Goal: Transaction & Acquisition: Book appointment/travel/reservation

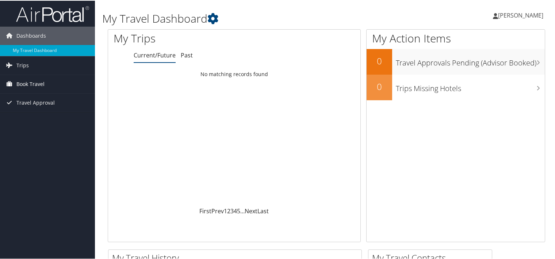
click at [45, 79] on link "Book Travel" at bounding box center [47, 83] width 95 height 18
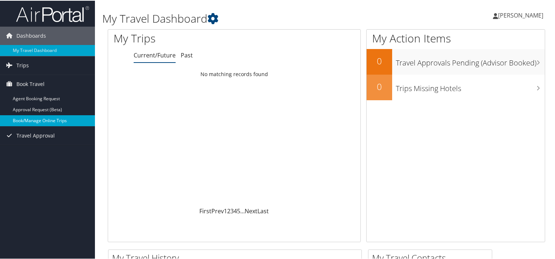
click at [32, 114] on link "Book/Manage Online Trips" at bounding box center [47, 119] width 95 height 11
